Goal: Use online tool/utility: Utilize a website feature to perform a specific function

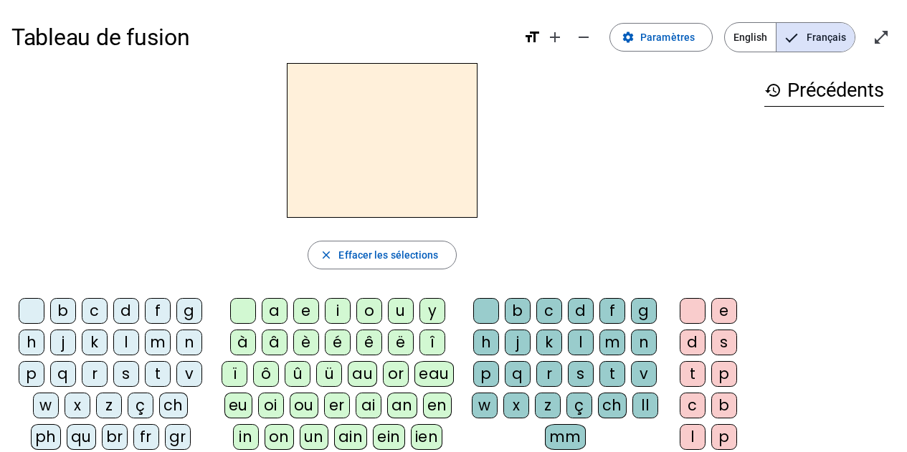
click at [156, 372] on div "t" at bounding box center [158, 374] width 26 height 26
click at [271, 313] on div "a" at bounding box center [275, 311] width 26 height 26
click at [547, 307] on div "c" at bounding box center [549, 311] width 26 height 26
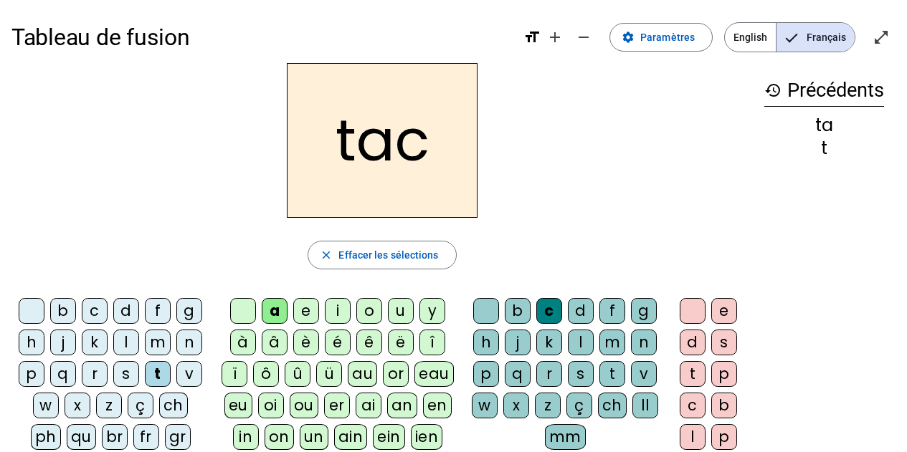
click at [485, 309] on div at bounding box center [486, 311] width 26 height 26
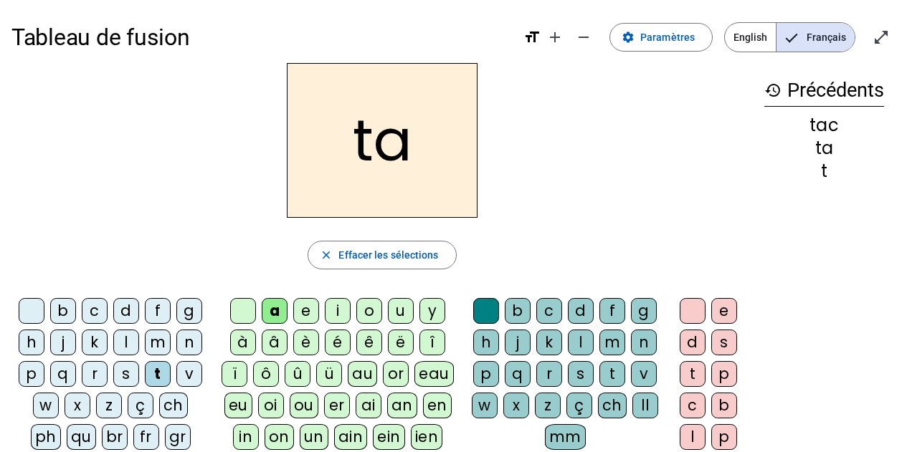
click at [300, 315] on div "e" at bounding box center [306, 311] width 26 height 26
click at [59, 345] on div "j" at bounding box center [63, 343] width 26 height 26
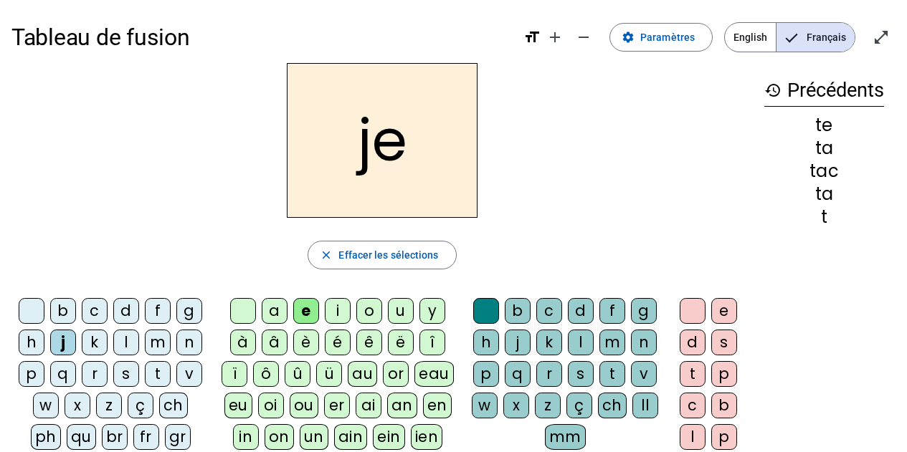
click at [125, 315] on div "d" at bounding box center [126, 311] width 26 height 26
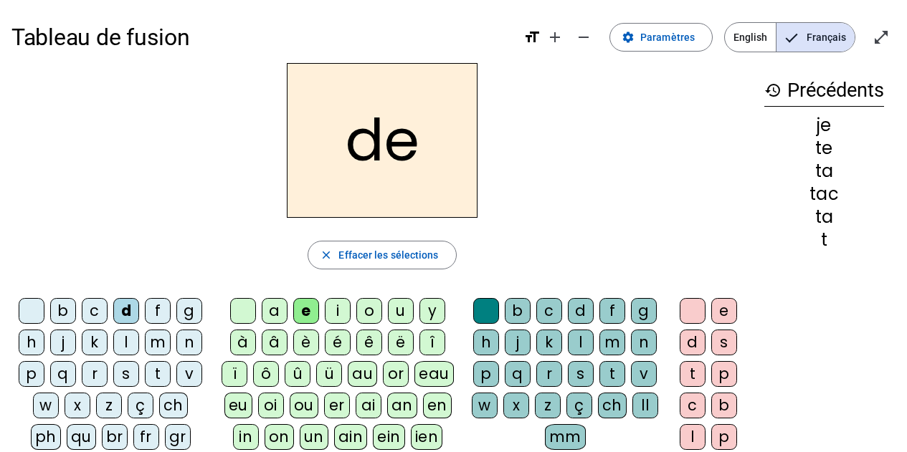
click at [158, 345] on div "m" at bounding box center [158, 343] width 26 height 26
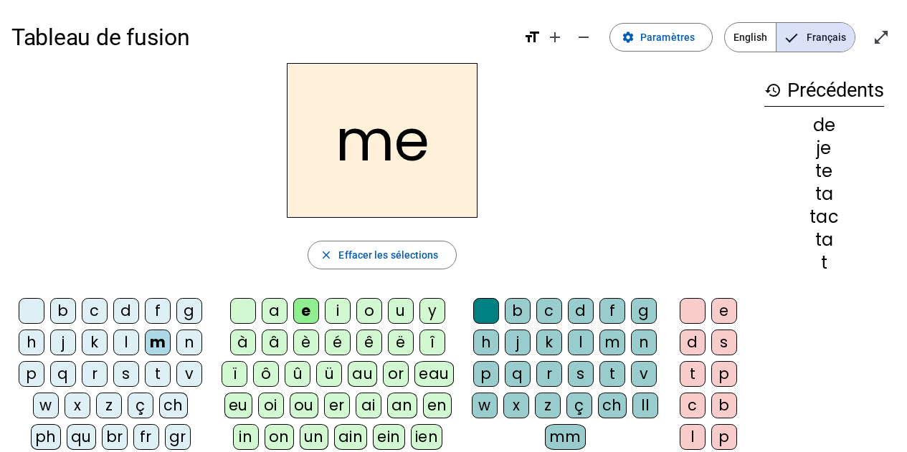
click at [277, 310] on div "a" at bounding box center [275, 311] width 26 height 26
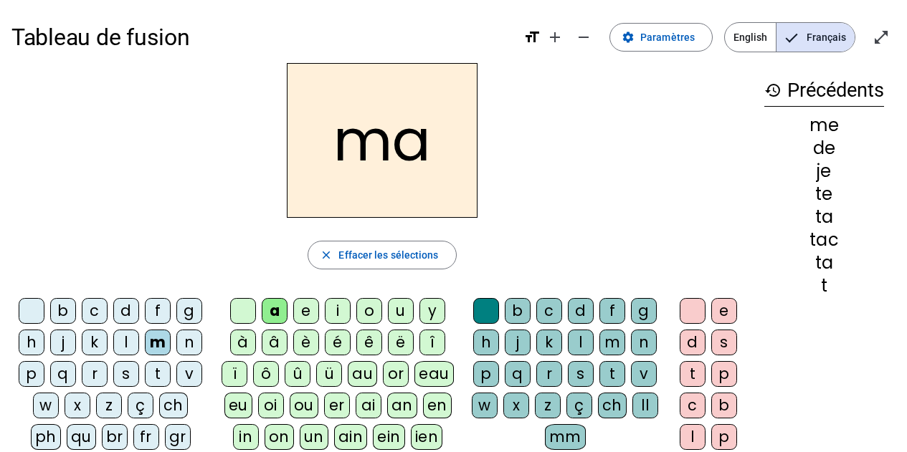
click at [121, 343] on div "l" at bounding box center [126, 343] width 26 height 26
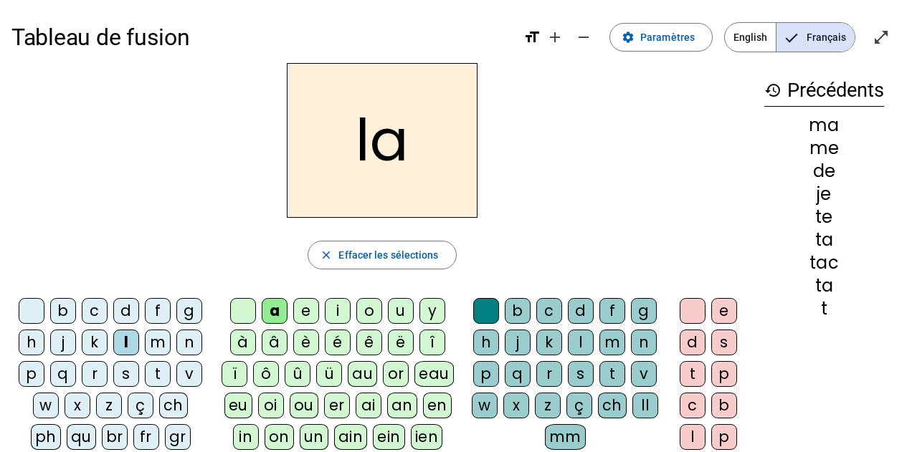
click at [543, 308] on div "c" at bounding box center [549, 311] width 26 height 26
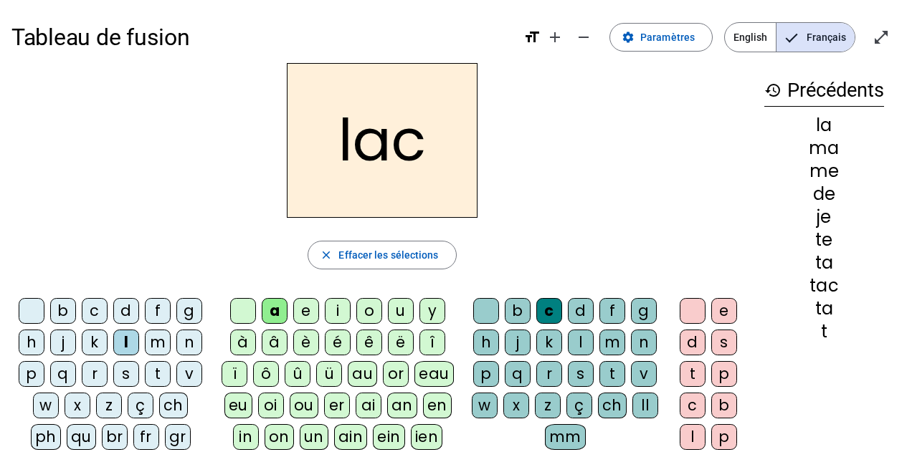
click at [543, 308] on div "c" at bounding box center [549, 311] width 26 height 26
